Goal: Information Seeking & Learning: Learn about a topic

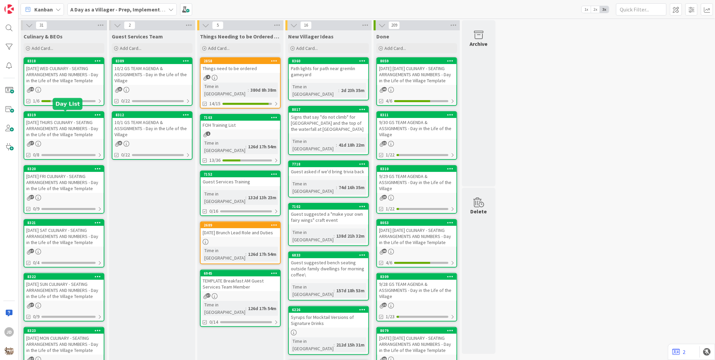
click at [74, 74] on div "[DATE] WED CULINARY - SEATING ARRANGEMENTS AND NUMBERS - Day in the Life of the…" at bounding box center [63, 74] width 79 height 21
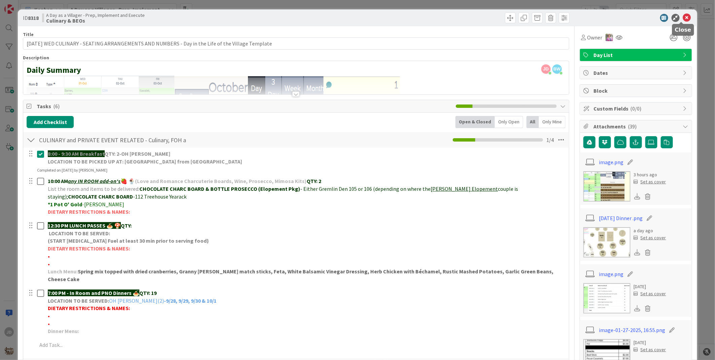
click at [683, 19] on icon at bounding box center [687, 18] width 8 height 8
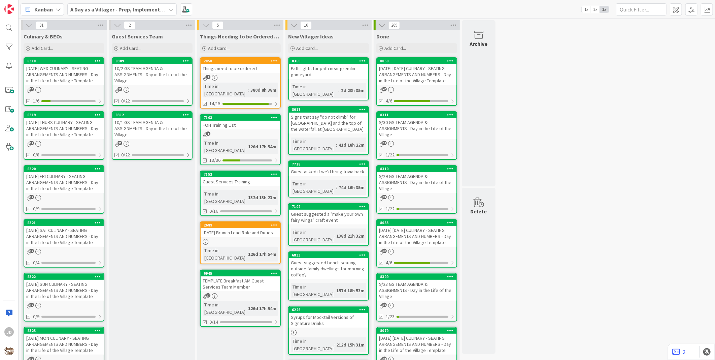
click at [137, 124] on div "10/1 GS TEAM AGENDA & ASSIGNMENTS - Day in the Life of the Village" at bounding box center [151, 128] width 79 height 21
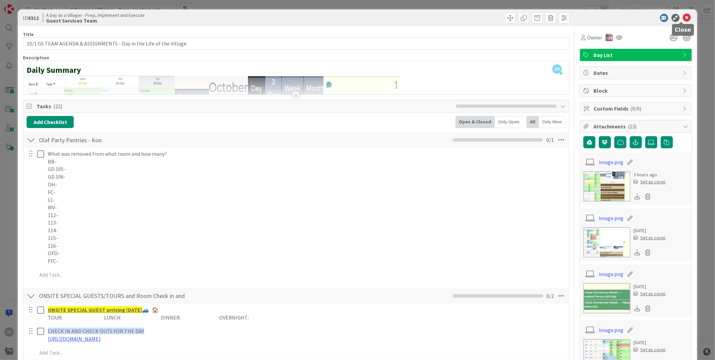
click at [683, 18] on icon at bounding box center [687, 18] width 8 height 8
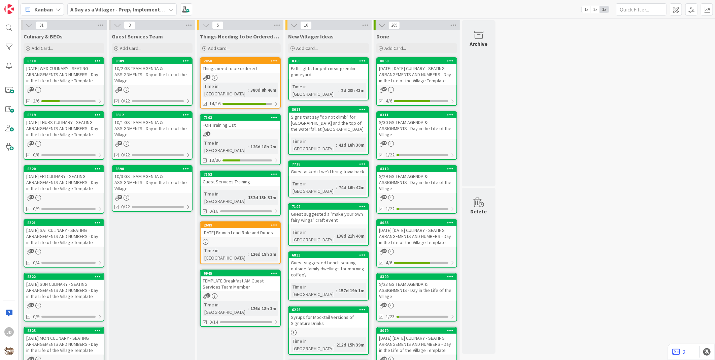
click at [62, 71] on div "[DATE] WED CULINARY - SEATING ARRANGEMENTS AND NUMBERS - Day in the Life of the…" at bounding box center [63, 74] width 79 height 21
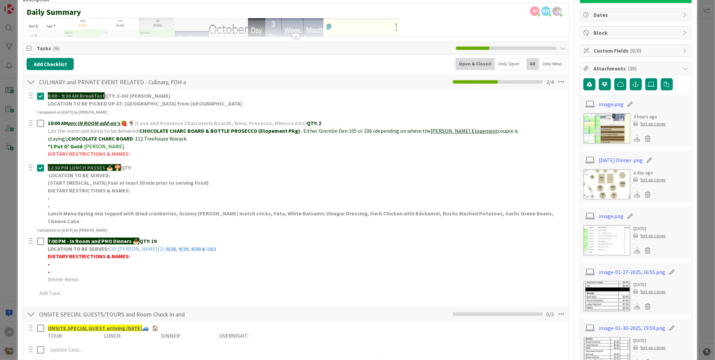
scroll to position [75, 0]
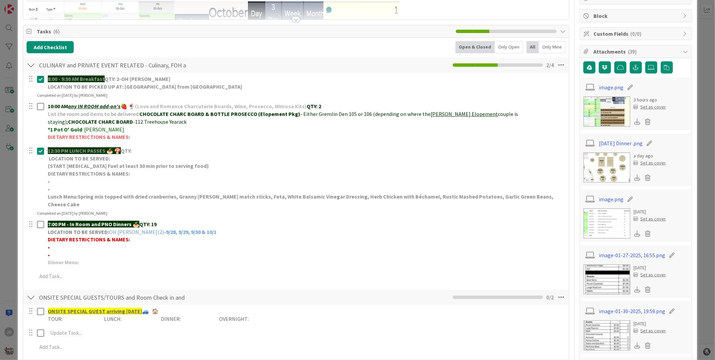
click at [599, 170] on img at bounding box center [607, 167] width 47 height 30
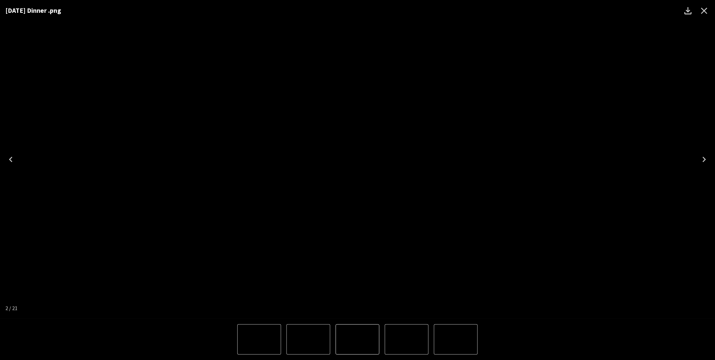
click at [707, 11] on icon "Close" at bounding box center [704, 10] width 11 height 11
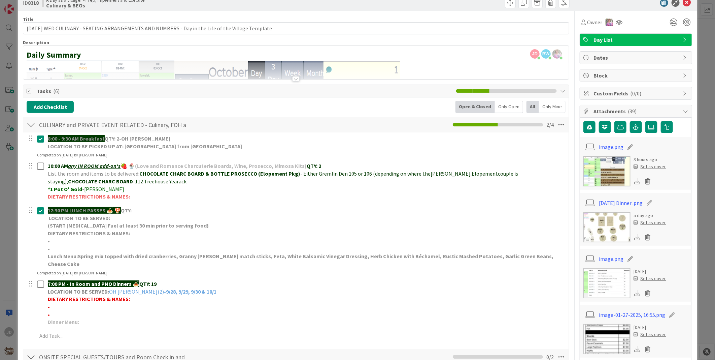
scroll to position [0, 0]
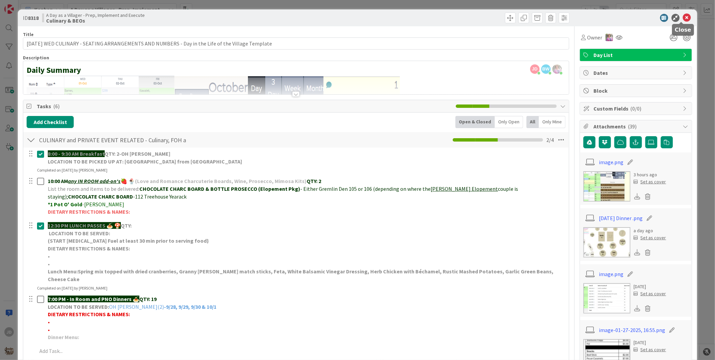
click at [684, 21] on icon at bounding box center [687, 18] width 8 height 8
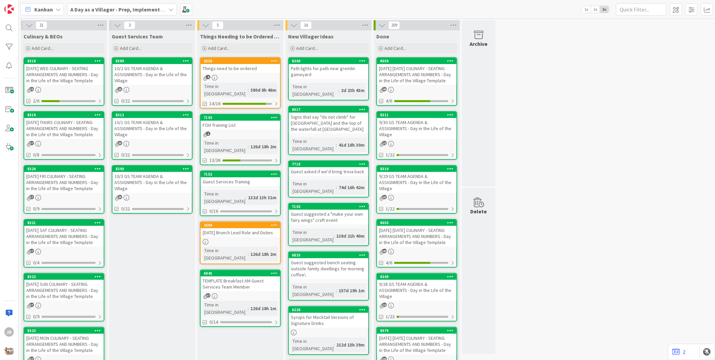
click at [169, 123] on div "10/1 GS TEAM AGENDA & ASSIGNMENTS - Day in the Life of the Village" at bounding box center [151, 128] width 79 height 21
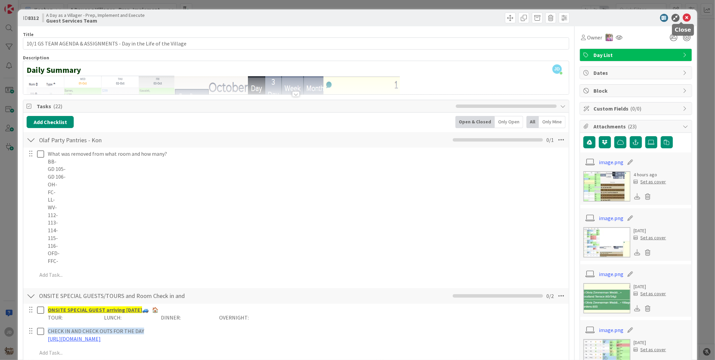
drag, startPoint x: 679, startPoint y: 18, endPoint x: 661, endPoint y: 22, distance: 18.5
click at [683, 18] on icon at bounding box center [687, 18] width 8 height 8
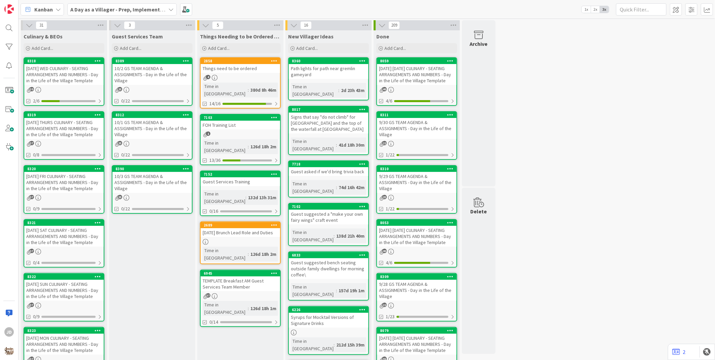
click at [170, 76] on div "10/2 GS TEAM AGENDA & ASSIGNMENTS - Day in the Life of the Village" at bounding box center [151, 74] width 79 height 21
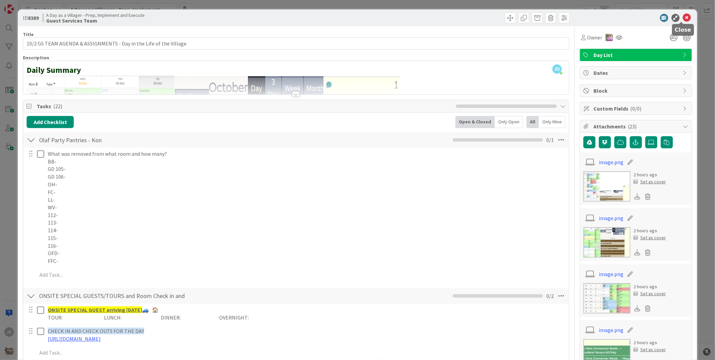
click at [684, 17] on icon at bounding box center [687, 18] width 8 height 8
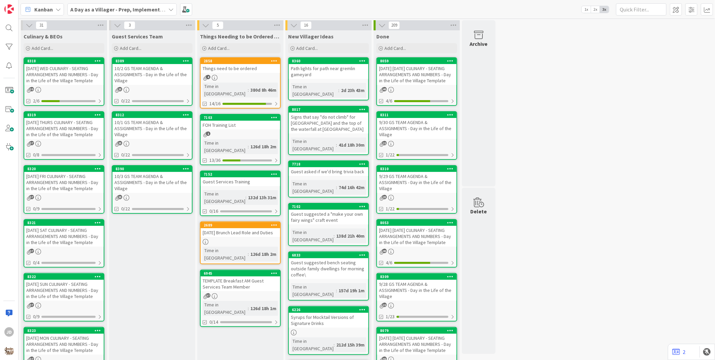
click at [171, 181] on div "10/3 GS TEAM AGENDA & ASSIGNMENTS - Day in the Life of the Village" at bounding box center [151, 182] width 79 height 21
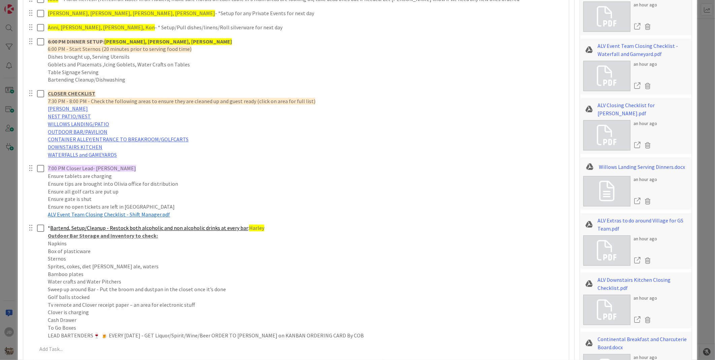
scroll to position [898, 0]
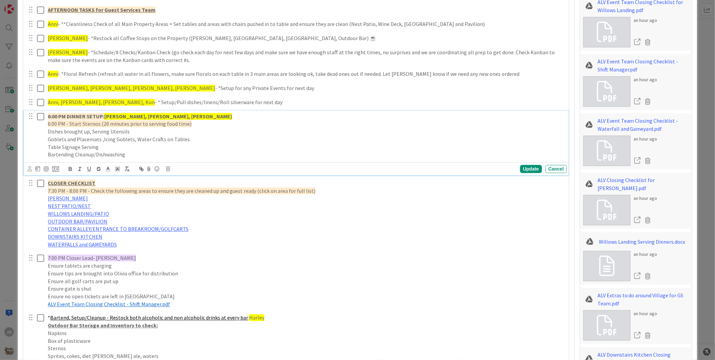
click at [130, 117] on strong "[PERSON_NAME], [PERSON_NAME], [PERSON_NAME]" at bounding box center [168, 116] width 128 height 7
click at [236, 111] on div "6:00 PM DINNER SETUP: [PERSON_NAME], [PERSON_NAME], [PERSON_NAME] 6:00 PM - Sta…" at bounding box center [306, 135] width 522 height 50
click at [548, 166] on div "Cancel" at bounding box center [557, 169] width 22 height 8
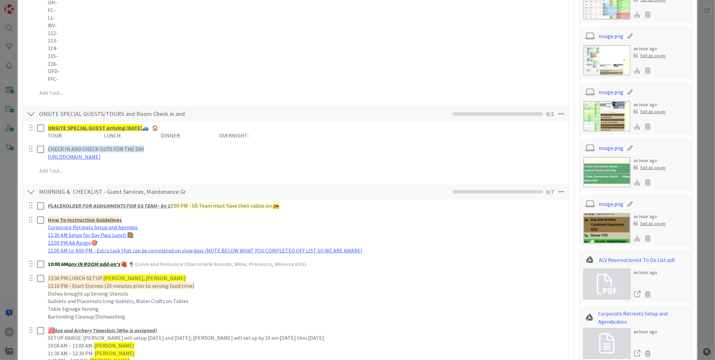
scroll to position [0, 0]
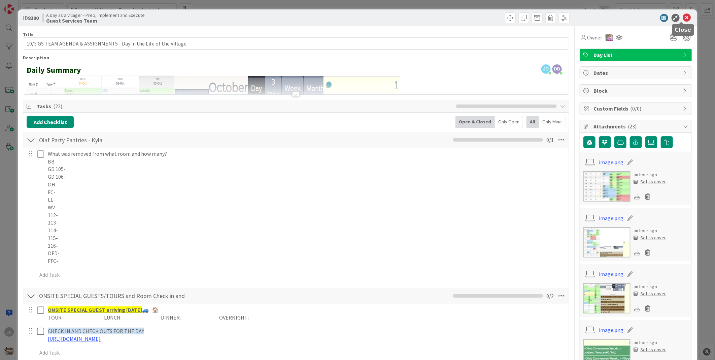
click at [685, 18] on icon at bounding box center [687, 18] width 8 height 8
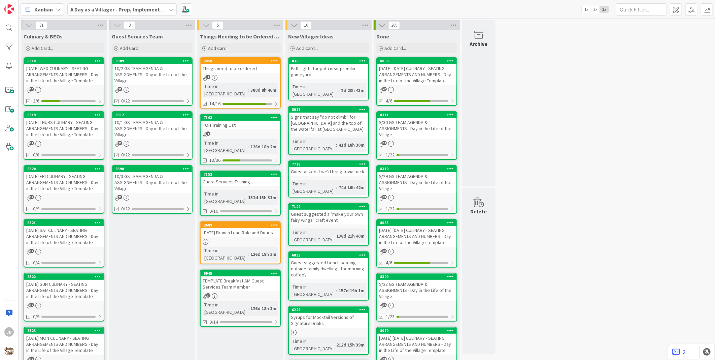
click at [181, 128] on div "10/1 GS TEAM AGENDA & ASSIGNMENTS - Day in the Life of the Village" at bounding box center [151, 128] width 79 height 21
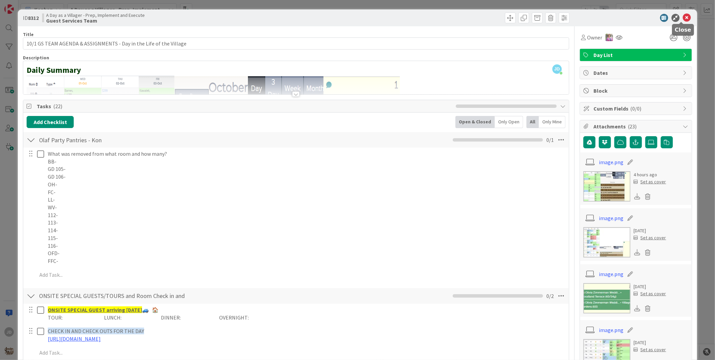
click at [683, 18] on icon at bounding box center [687, 18] width 8 height 8
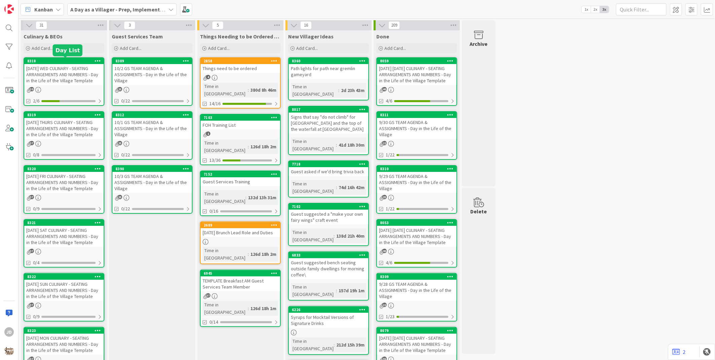
click at [45, 63] on div "8318" at bounding box center [65, 61] width 76 height 5
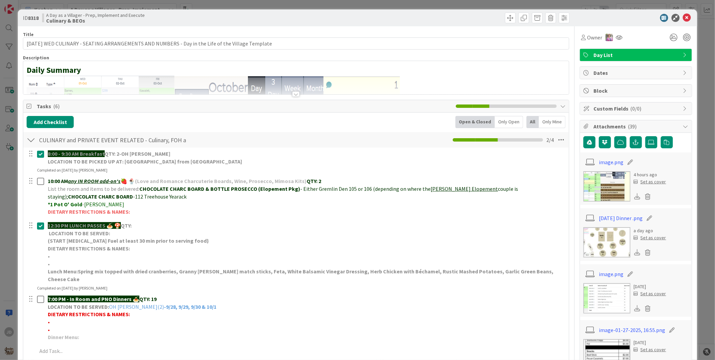
scroll to position [37, 0]
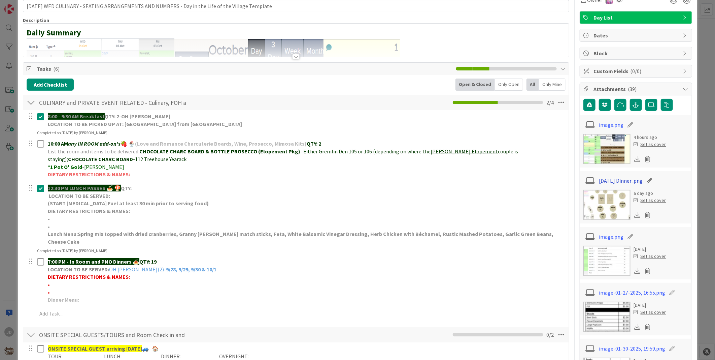
click at [624, 184] on link "[DATE] Dinner .png" at bounding box center [621, 180] width 44 height 8
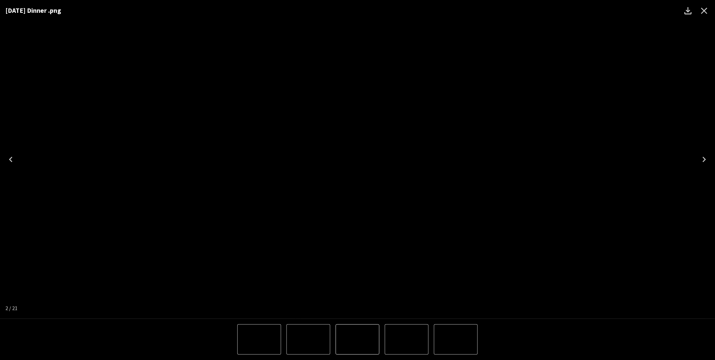
click at [648, 51] on div "[DATE] Dinner .png" at bounding box center [357, 159] width 715 height 319
click at [704, 10] on icon "Close" at bounding box center [705, 11] width 6 height 6
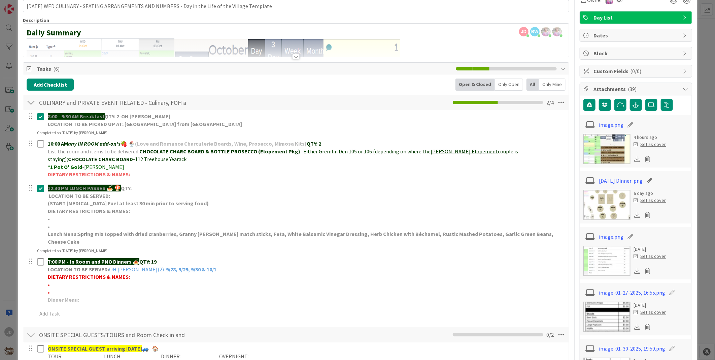
scroll to position [0, 0]
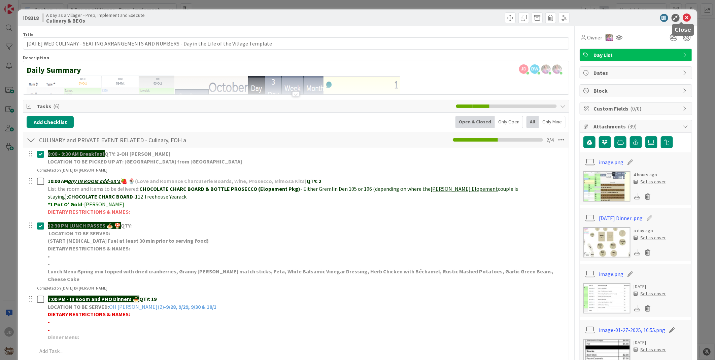
click at [683, 18] on icon at bounding box center [687, 18] width 8 height 8
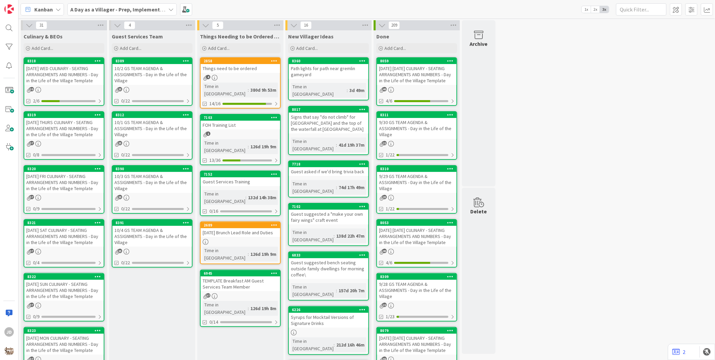
click at [149, 73] on div "10/2 GS TEAM AGENDA & ASSIGNMENTS - Day in the Life of the Village" at bounding box center [151, 74] width 79 height 21
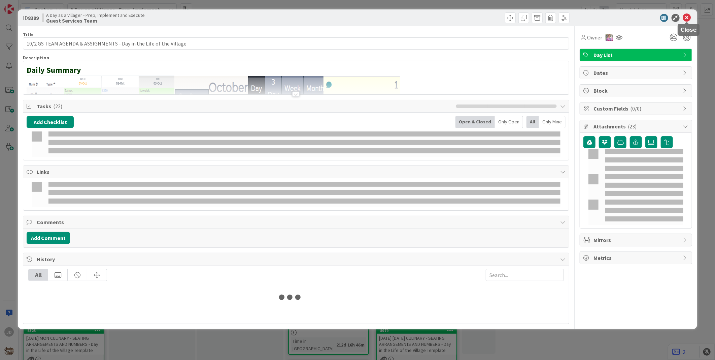
drag, startPoint x: 688, startPoint y: 19, endPoint x: 484, endPoint y: 65, distance: 208.6
click at [688, 19] on icon at bounding box center [687, 18] width 8 height 8
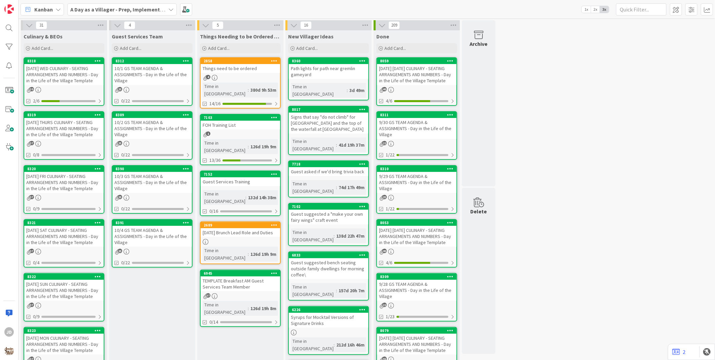
click at [150, 76] on div "10/1 GS TEAM AGENDA & ASSIGNMENTS - Day in the Life of the Village" at bounding box center [151, 74] width 79 height 21
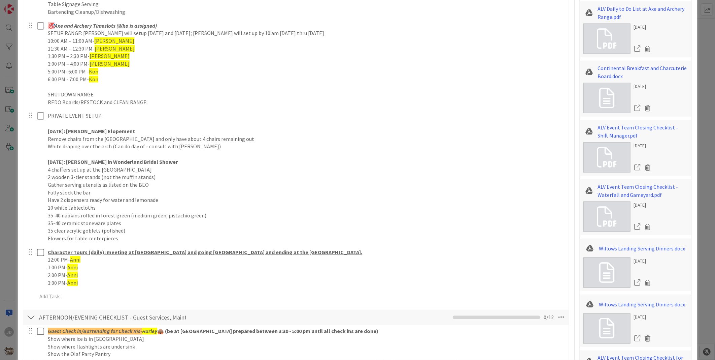
scroll to position [524, 0]
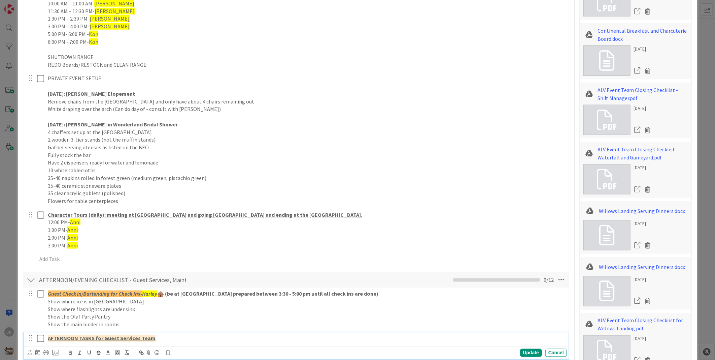
click at [213, 335] on p "AFTERNOON TASKS for Guest Services Team" at bounding box center [306, 338] width 516 height 8
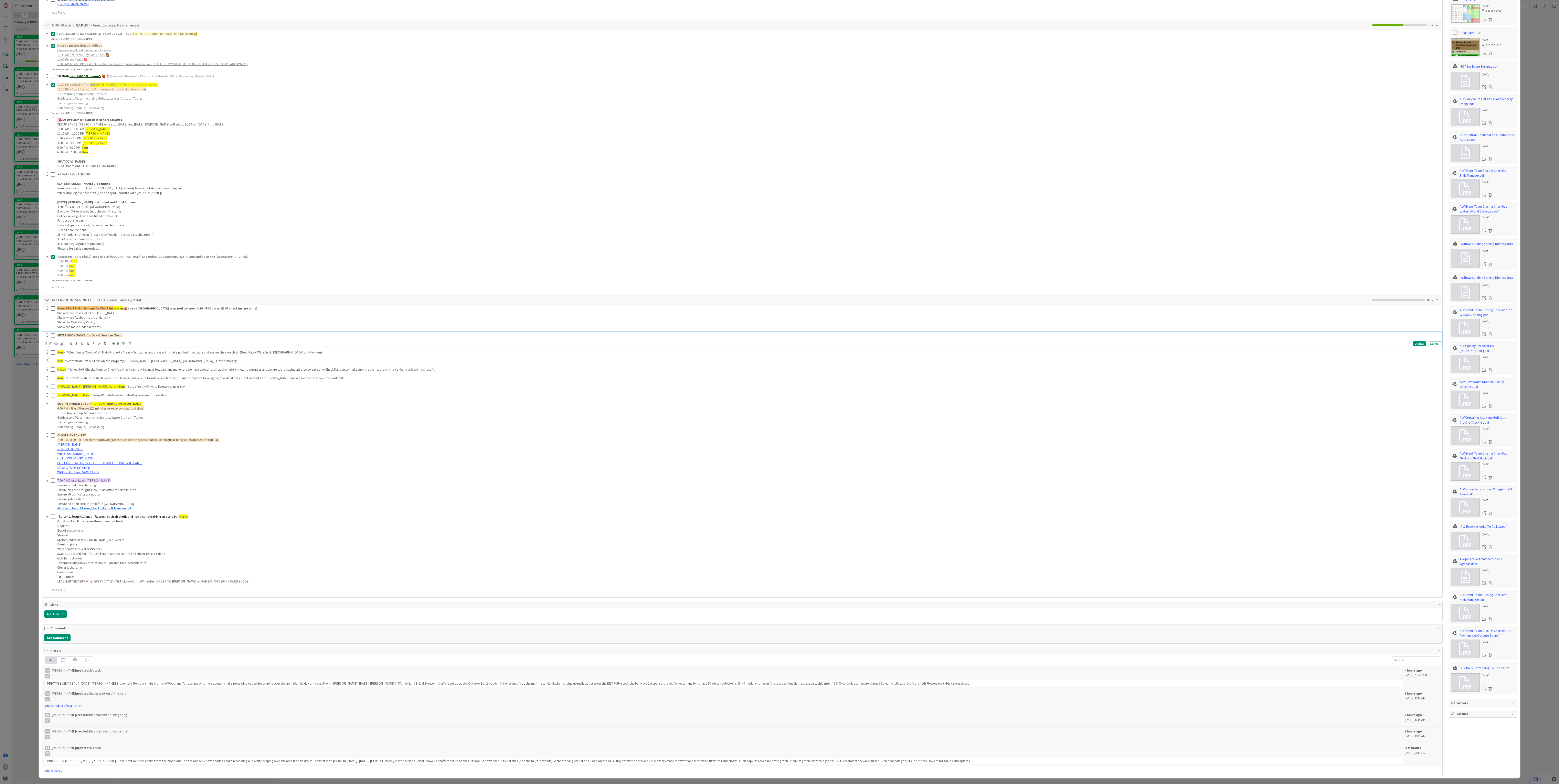
scroll to position [218, 0]
click at [433, 217] on div "BW [PERSON_NAME] created this attachment 'image.png' 6 hours ago [DATE] 8:35 AM" at bounding box center [743, 734] width 1400 height 16
